Goal: Task Accomplishment & Management: Manage account settings

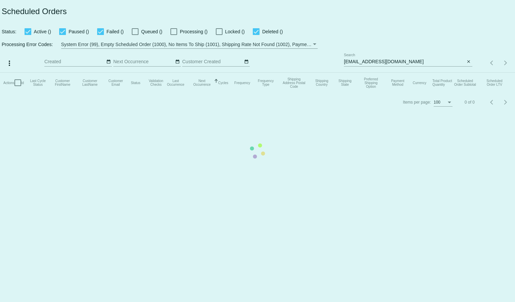
click at [360, 73] on mat-table "Actions Id Last Cycle Status Customer FirstName Customer LastName Customer Emai…" at bounding box center [257, 83] width 515 height 20
click at [358, 73] on mat-table "Actions Id Last Cycle Status Customer FirstName Customer LastName Customer Emai…" at bounding box center [257, 83] width 515 height 20
click at [358, 60] on app-dashboard-scheduled-orders "Scheduled Orders Status: Active (0) Paused (0) Failed (0) Queued (0) Processing…" at bounding box center [257, 56] width 515 height 112
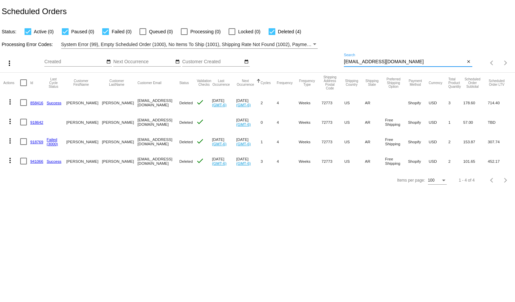
click at [358, 60] on input "[EMAIL_ADDRESS][DOMAIN_NAME]" at bounding box center [404, 61] width 121 height 5
paste input "mdettes123"
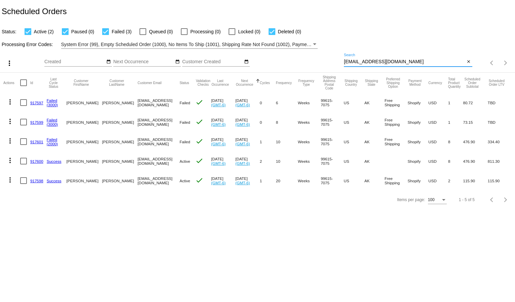
type input "[EMAIL_ADDRESS][DOMAIN_NAME]"
click at [9, 181] on mat-icon "more_vert" at bounding box center [10, 180] width 8 height 8
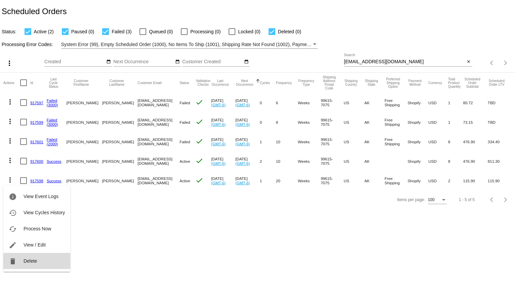
click at [29, 258] on span "Delete" at bounding box center [30, 260] width 13 height 5
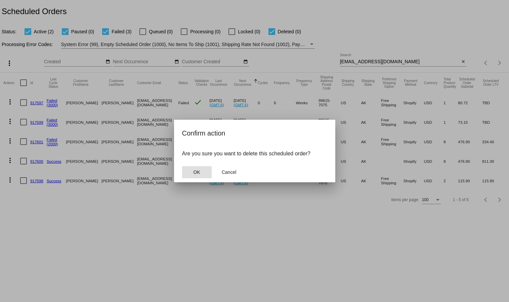
click at [206, 169] on button "OK" at bounding box center [197, 172] width 30 height 12
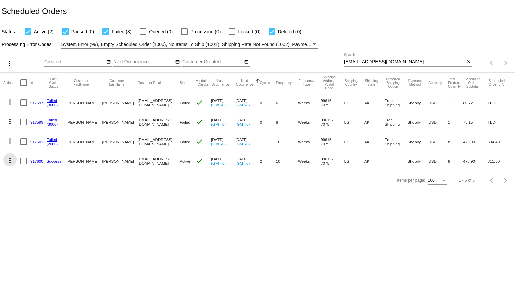
click at [8, 161] on mat-icon "more_vert" at bounding box center [10, 160] width 8 height 8
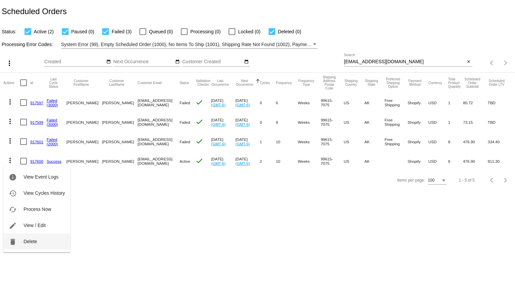
click at [25, 235] on button "delete Delete" at bounding box center [36, 241] width 67 height 16
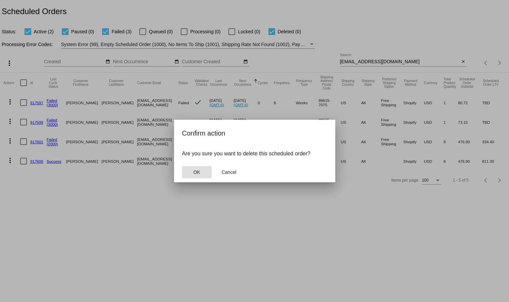
click at [204, 173] on button "OK" at bounding box center [197, 172] width 30 height 12
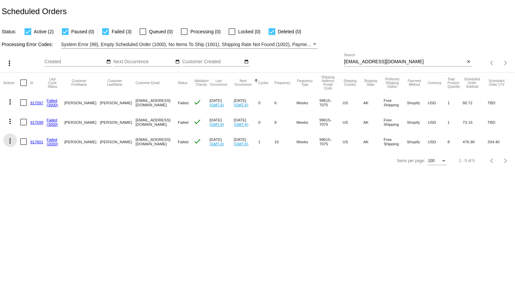
click at [11, 142] on mat-icon "more_vert" at bounding box center [10, 141] width 8 height 8
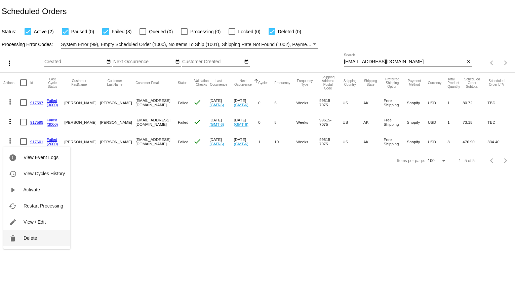
click at [32, 235] on span "Delete" at bounding box center [30, 237] width 13 height 5
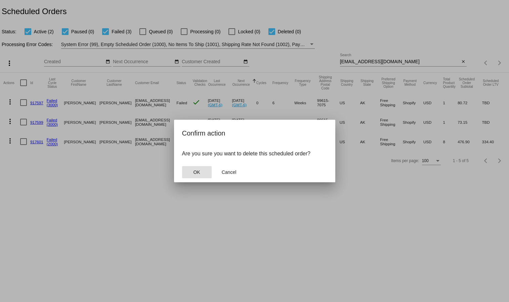
click at [203, 172] on button "OK" at bounding box center [197, 172] width 30 height 12
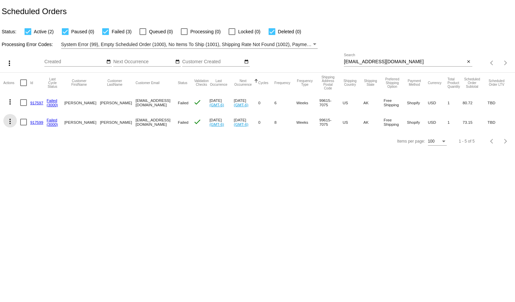
click at [9, 122] on mat-icon "more_vert" at bounding box center [10, 121] width 8 height 8
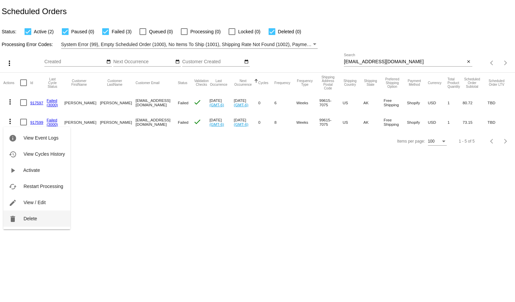
click at [44, 217] on button "delete Delete" at bounding box center [36, 218] width 67 height 16
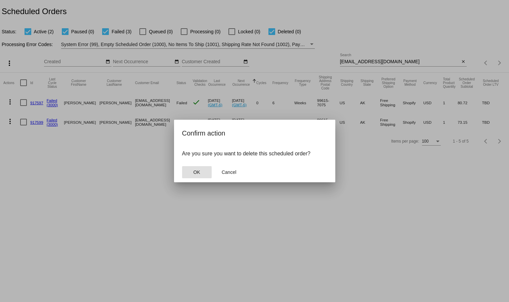
click at [195, 169] on span "OK" at bounding box center [196, 171] width 7 height 5
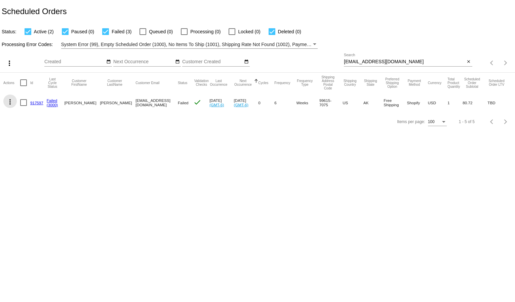
click at [14, 101] on button "more_vert" at bounding box center [9, 100] width 13 height 13
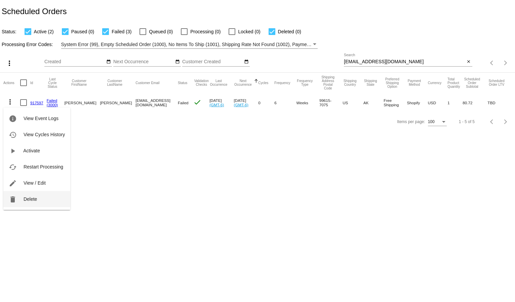
click at [46, 195] on button "delete Delete" at bounding box center [36, 199] width 67 height 16
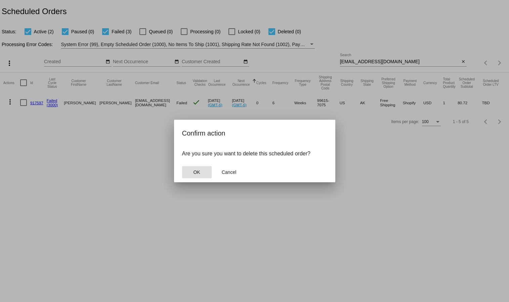
click at [183, 168] on button "OK" at bounding box center [197, 172] width 30 height 12
